Goal: Navigation & Orientation: Find specific page/section

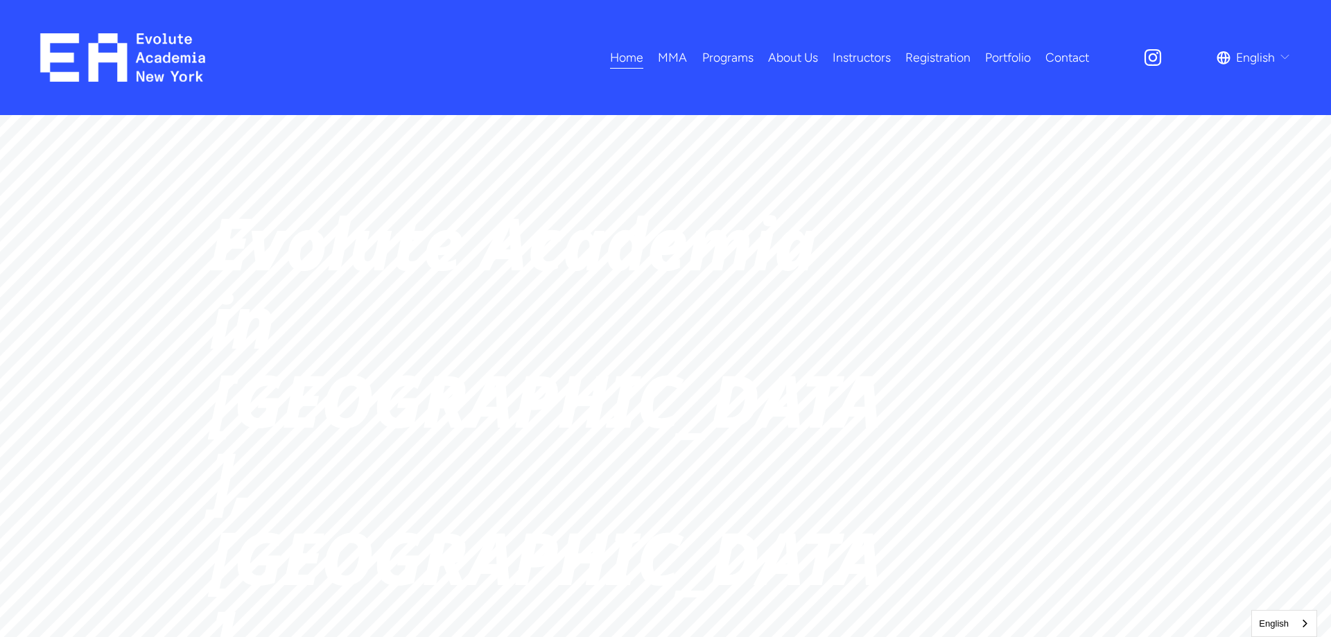
click at [665, 53] on span "MMA" at bounding box center [672, 57] width 29 height 22
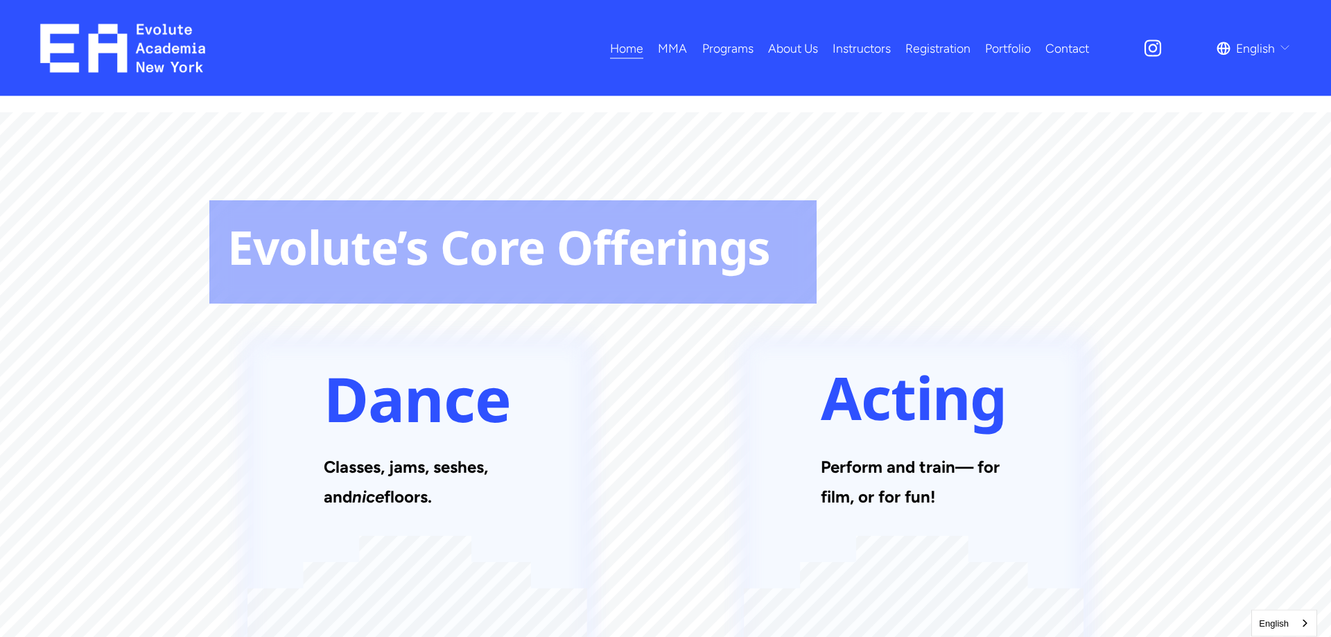
scroll to position [1131, 0]
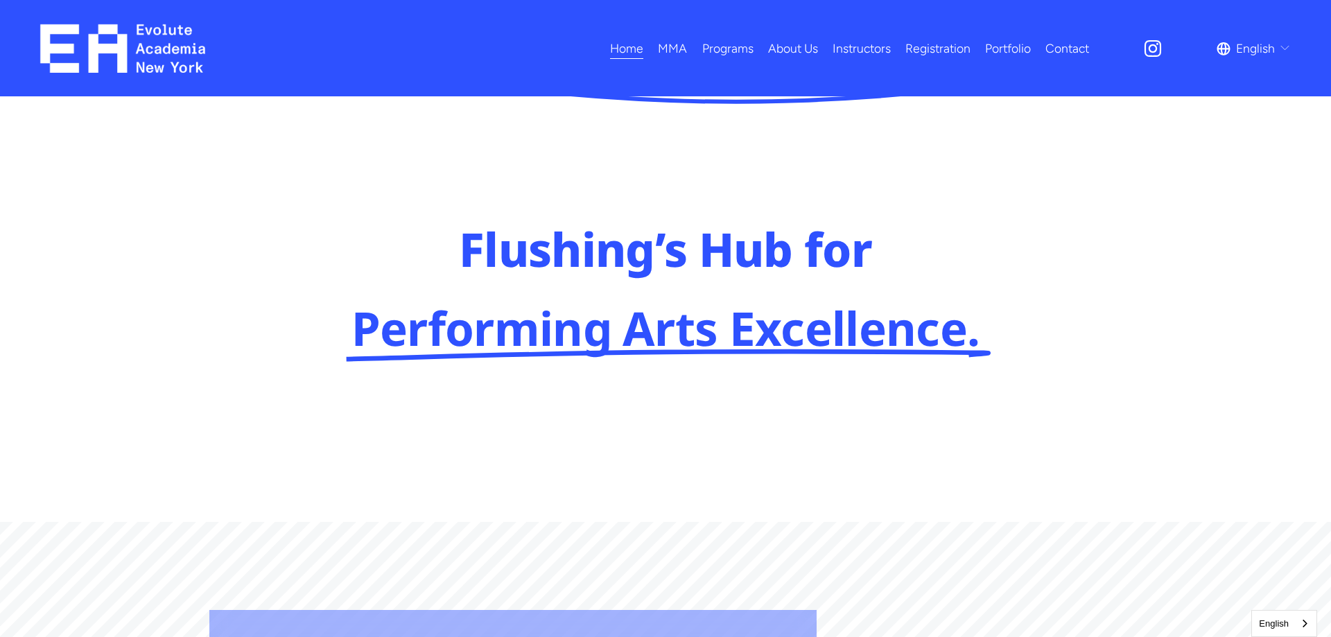
click at [851, 50] on link "Instructors" at bounding box center [861, 48] width 58 height 24
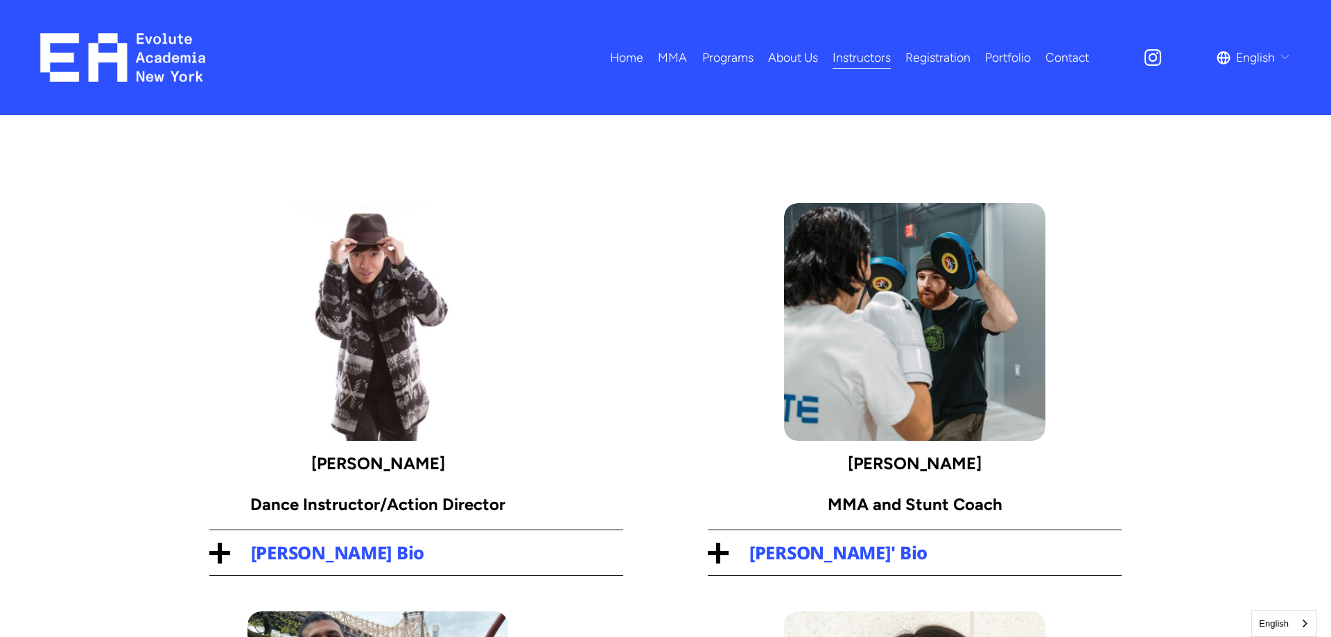
click at [1008, 62] on link "Portfolio" at bounding box center [1008, 57] width 46 height 24
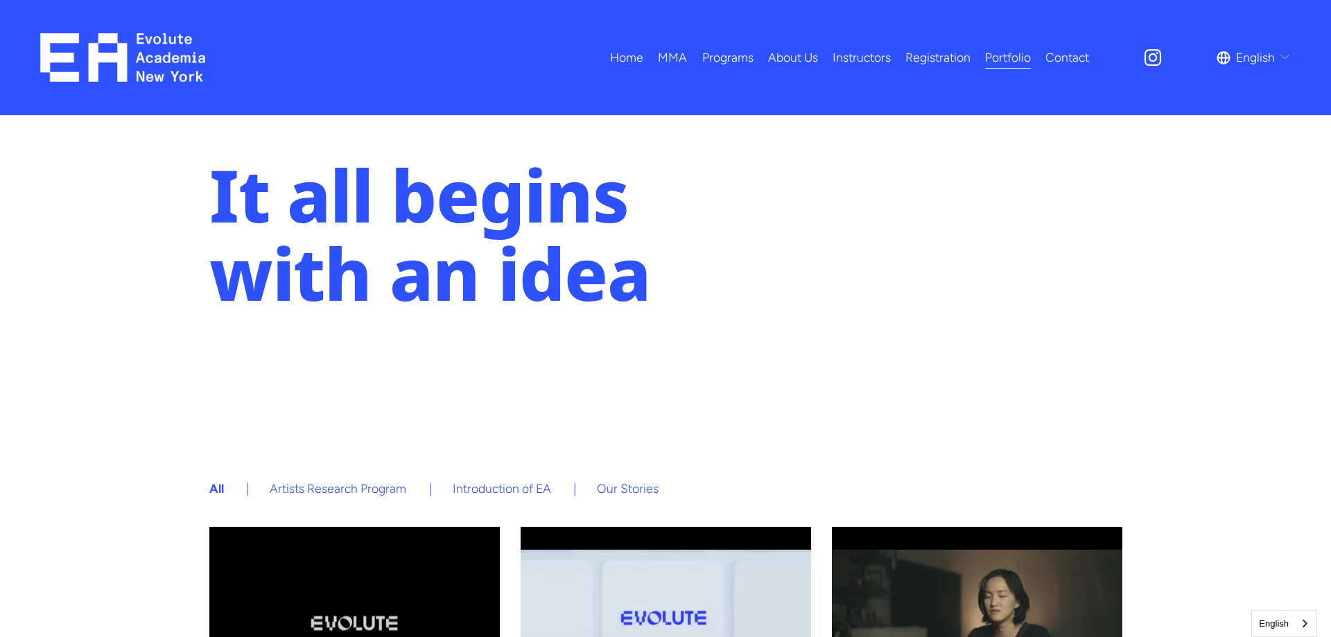
scroll to position [71, 0]
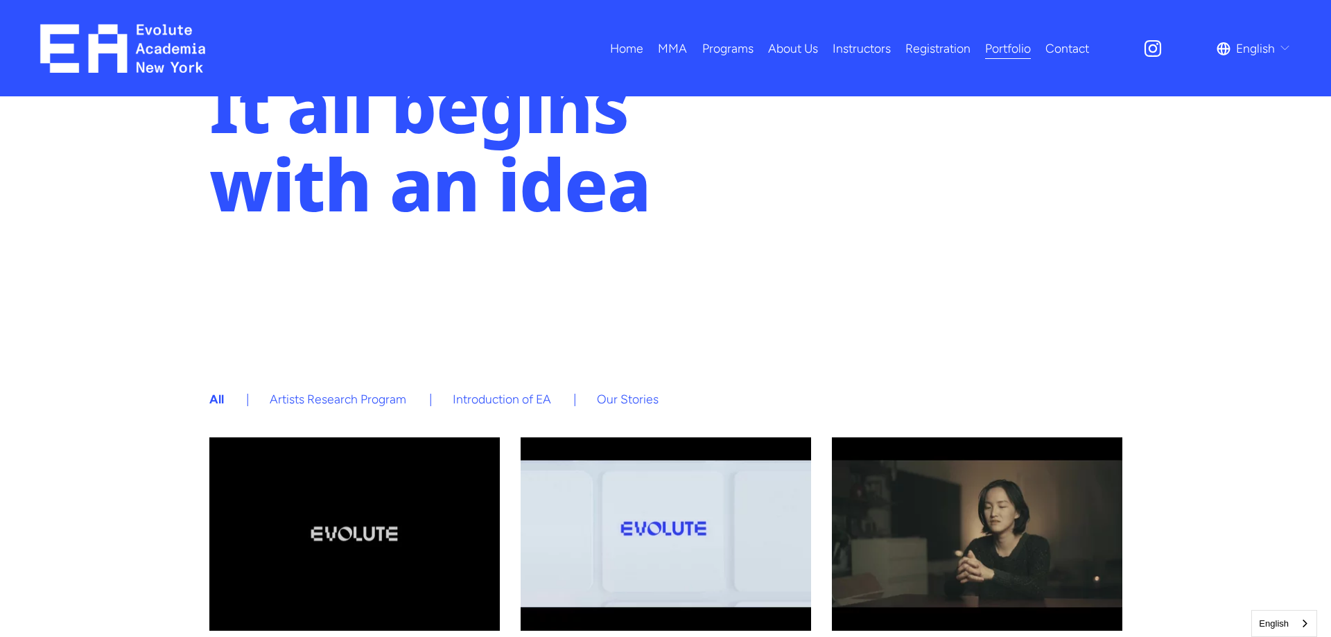
click at [1049, 71] on div "Home MMA Adults MMA Kids MMA Programs" at bounding box center [564, 48] width 1049 height 49
click at [1050, 58] on link "Contact" at bounding box center [1067, 48] width 44 height 24
